Goal: Transaction & Acquisition: Register for event/course

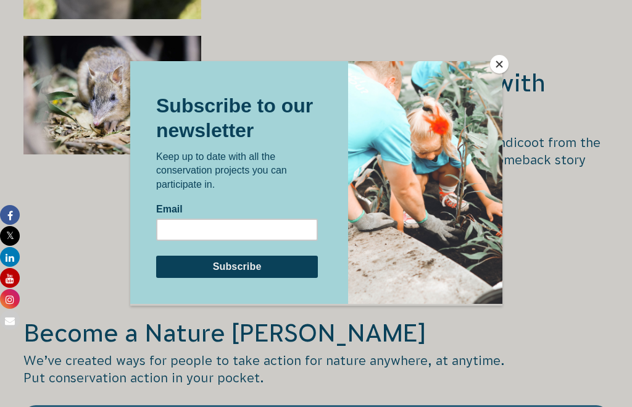
click at [499, 70] on button "Close" at bounding box center [499, 64] width 19 height 19
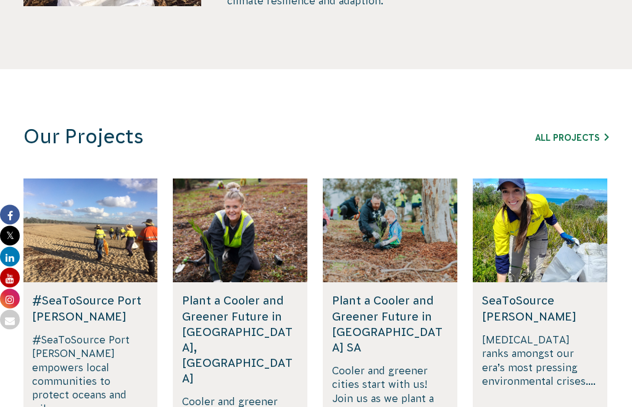
scroll to position [715, 0]
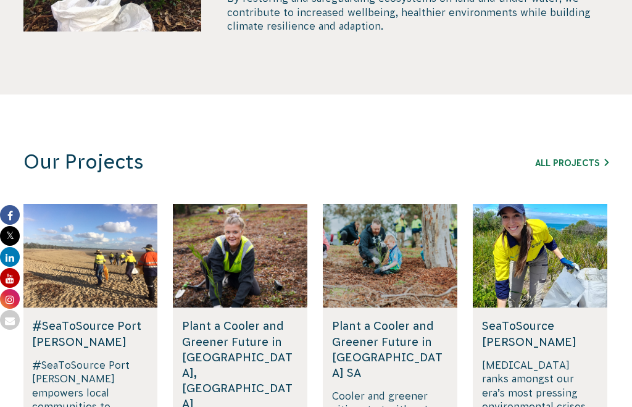
click at [586, 158] on link "All Projects" at bounding box center [571, 163] width 73 height 10
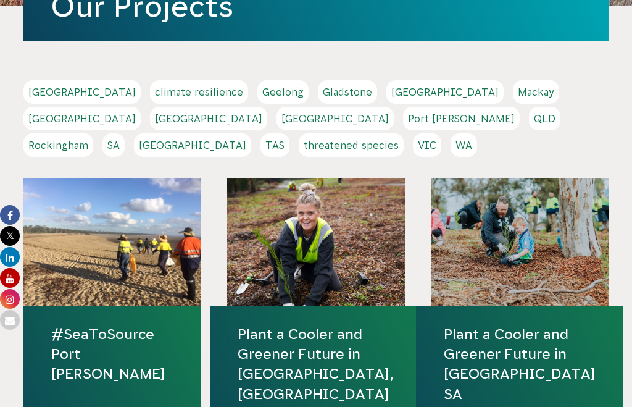
scroll to position [303, 0]
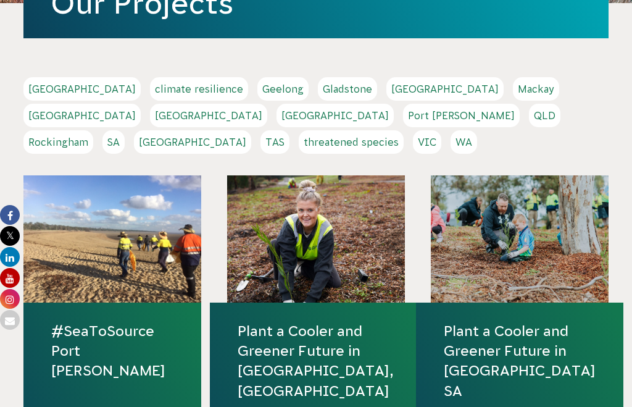
click at [529, 115] on link "QLD" at bounding box center [544, 115] width 31 height 23
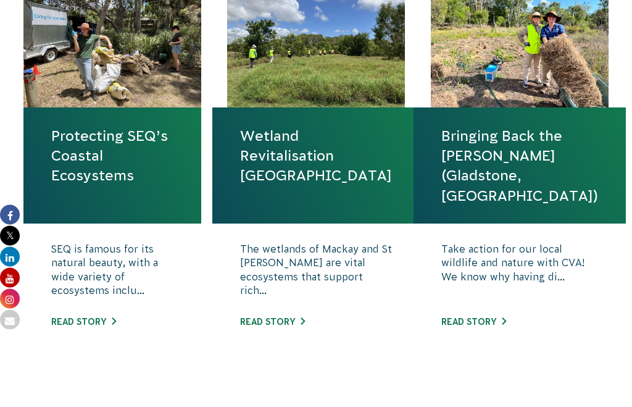
scroll to position [974, 0]
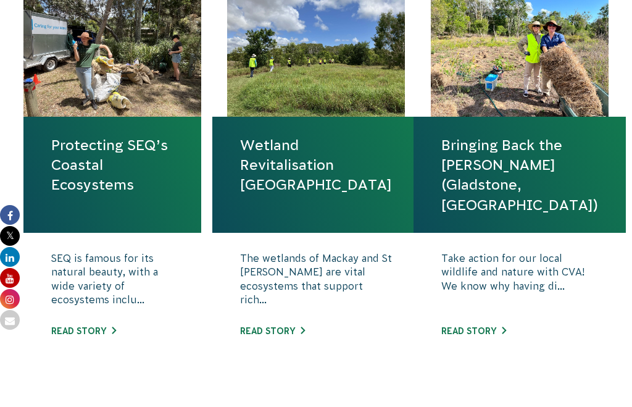
click at [81, 326] on link "Read story" at bounding box center [83, 331] width 65 height 10
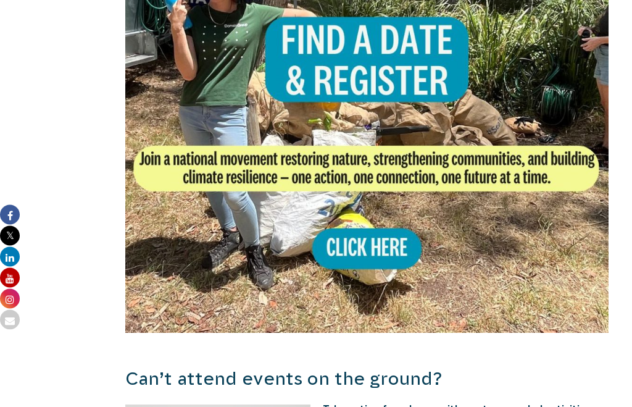
scroll to position [868, 0]
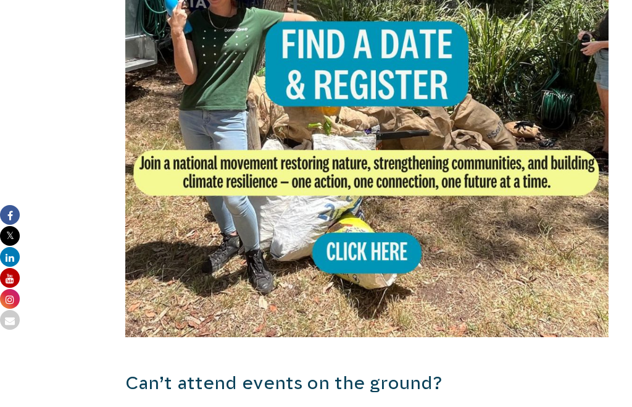
click at [383, 236] on img at bounding box center [366, 95] width 483 height 483
